Goal: Task Accomplishment & Management: Manage account settings

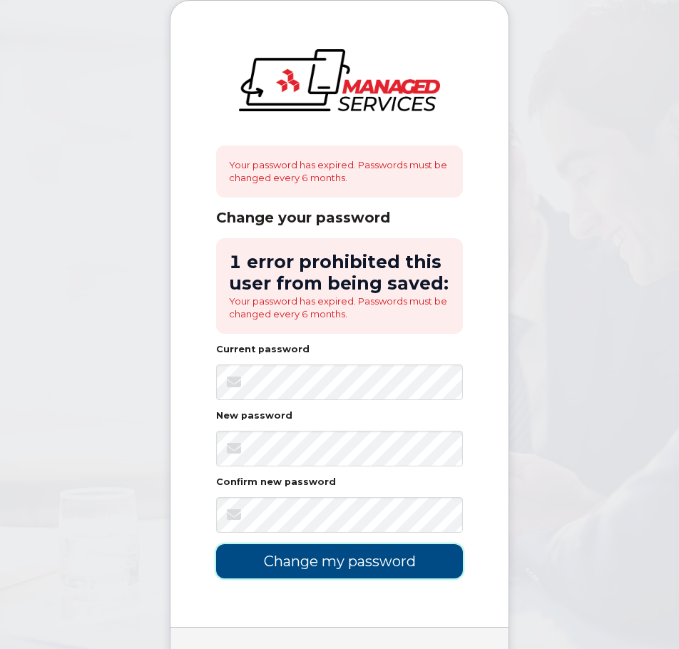
click at [375, 561] on input "Change my password" at bounding box center [339, 561] width 247 height 34
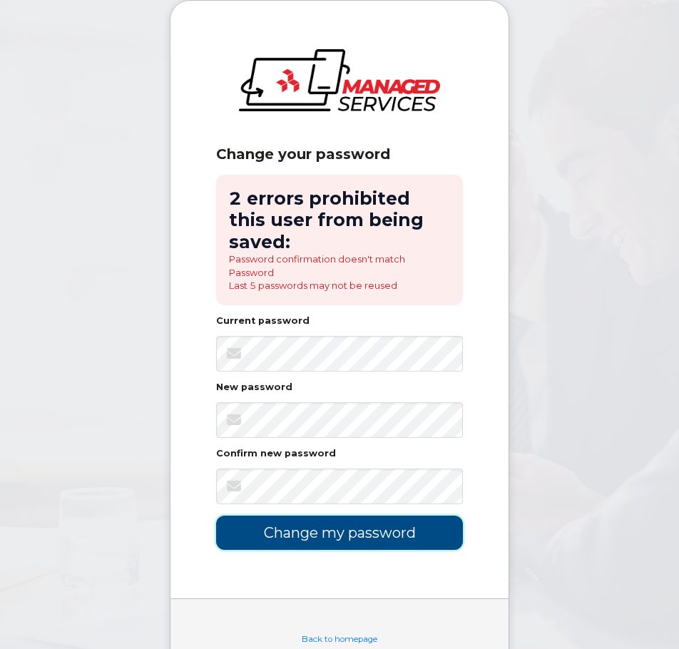
click at [331, 516] on input "Change my password" at bounding box center [339, 533] width 247 height 34
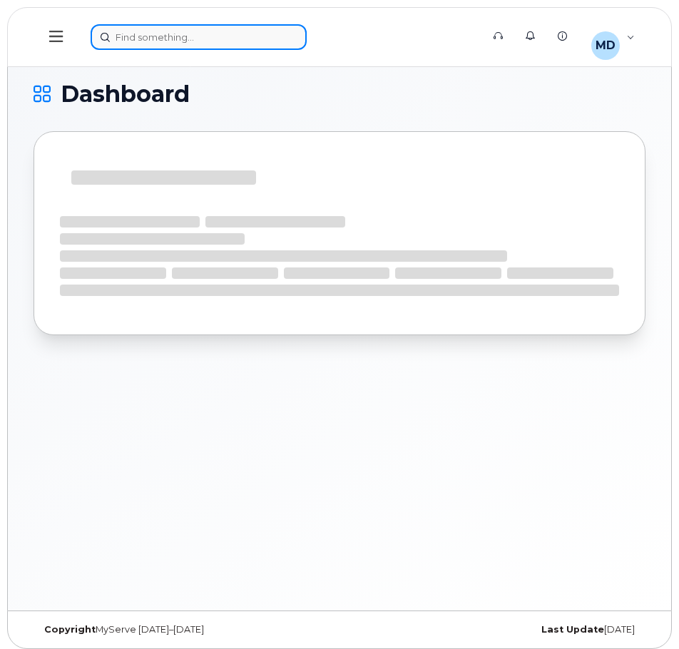
click at [153, 44] on div at bounding box center [282, 37] width 382 height 26
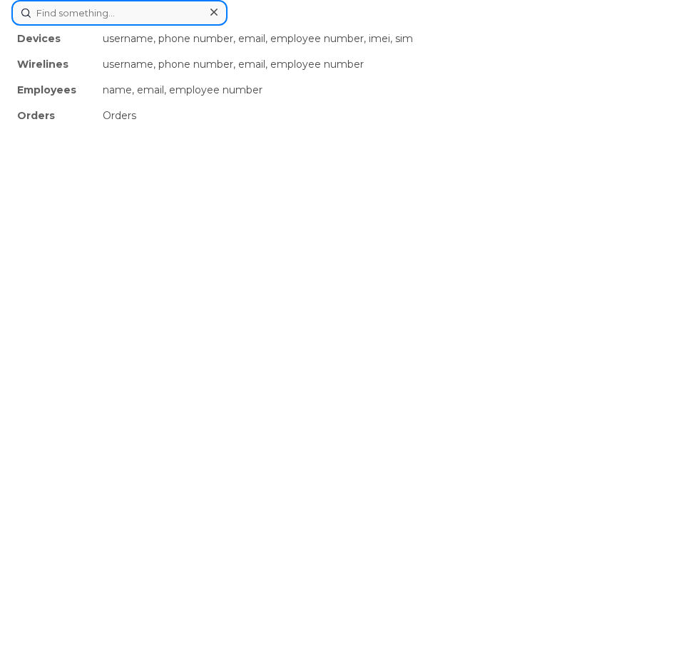
click at [118, 15] on input at bounding box center [119, 13] width 216 height 26
paste input "g9ard1zx6d2n"
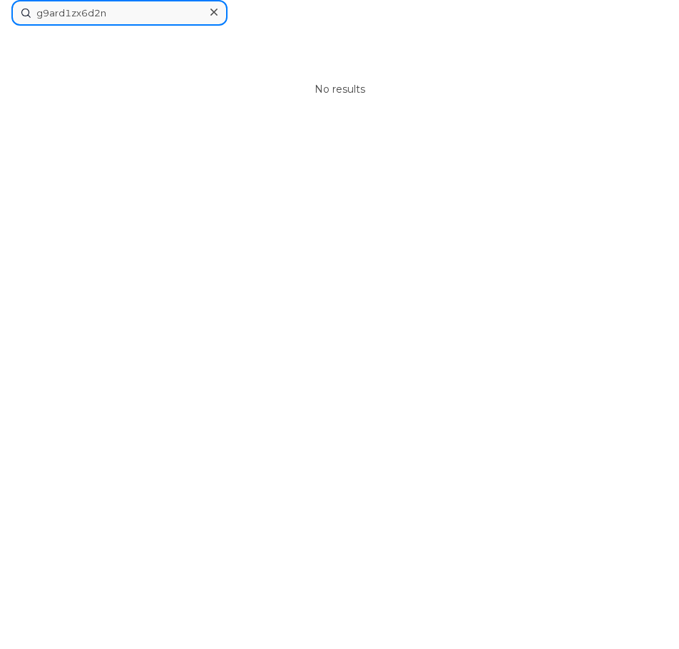
drag, startPoint x: 76, startPoint y: 14, endPoint x: -30, endPoint y: 16, distance: 106.3
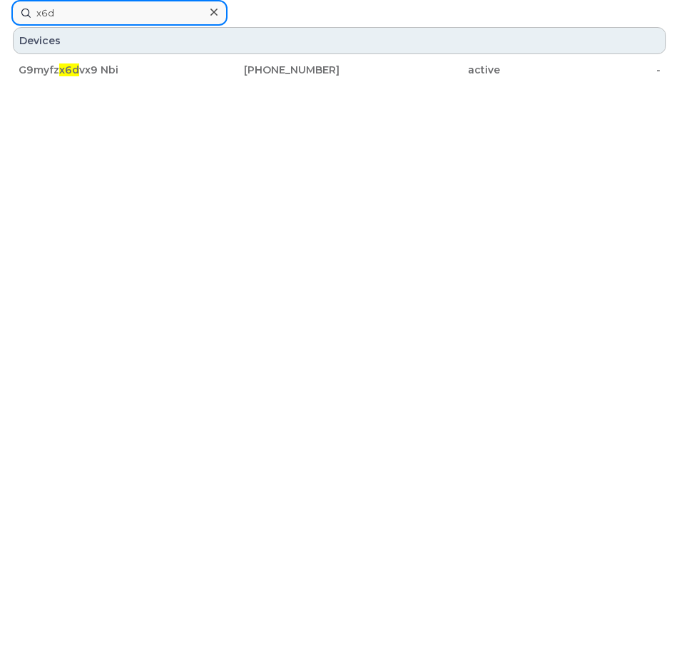
drag, startPoint x: 74, startPoint y: 3, endPoint x: 77, endPoint y: 13, distance: 10.4
click at [77, 12] on input "x6d" at bounding box center [119, 13] width 216 height 26
click at [32, 12] on input "x6d" at bounding box center [119, 13] width 216 height 26
type input "zx6d2"
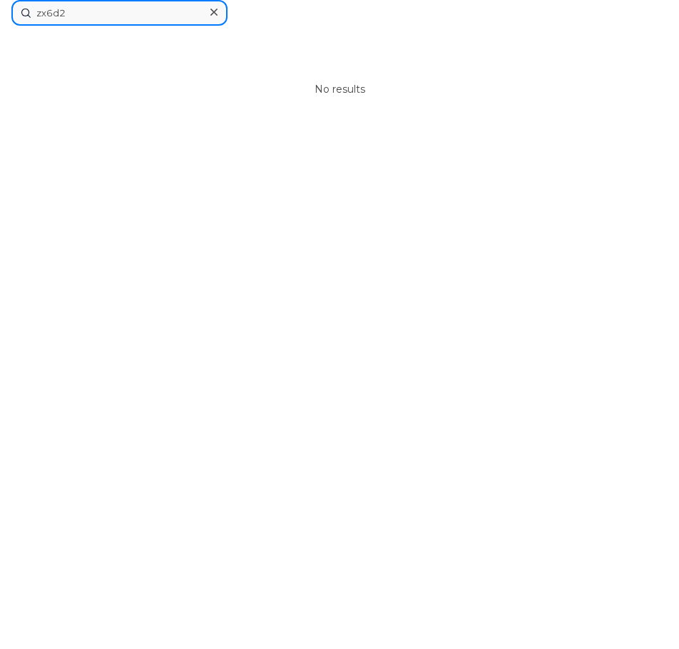
drag, startPoint x: 78, startPoint y: 13, endPoint x: 37, endPoint y: 8, distance: 41.0
click at [37, 8] on input "zx6d2" at bounding box center [119, 13] width 216 height 26
